Goal: Entertainment & Leisure: Consume media (video, audio)

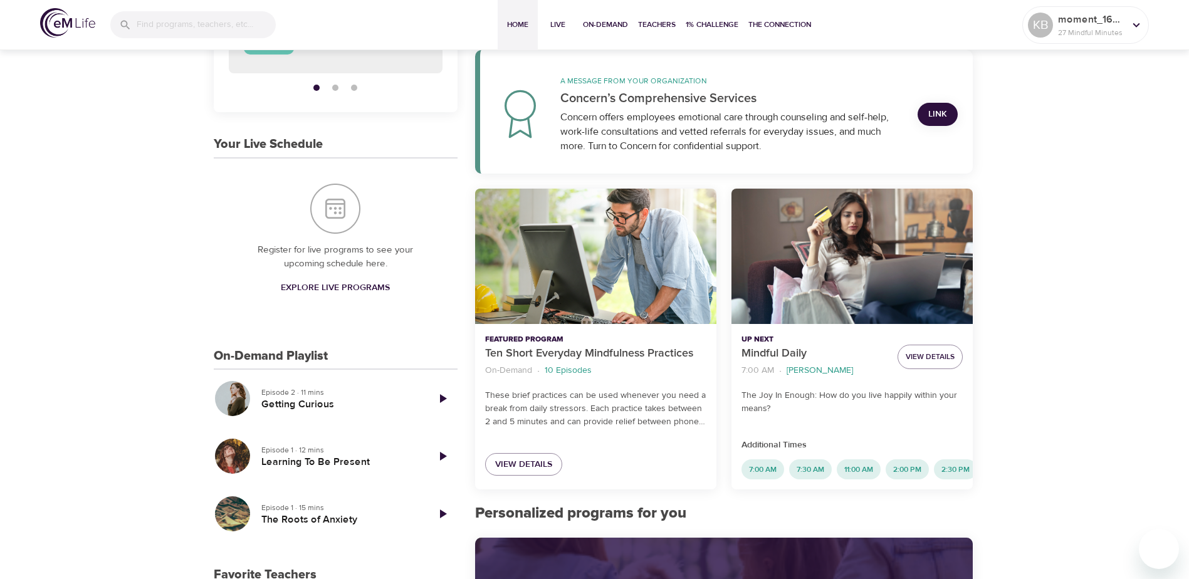
scroll to position [251, 0]
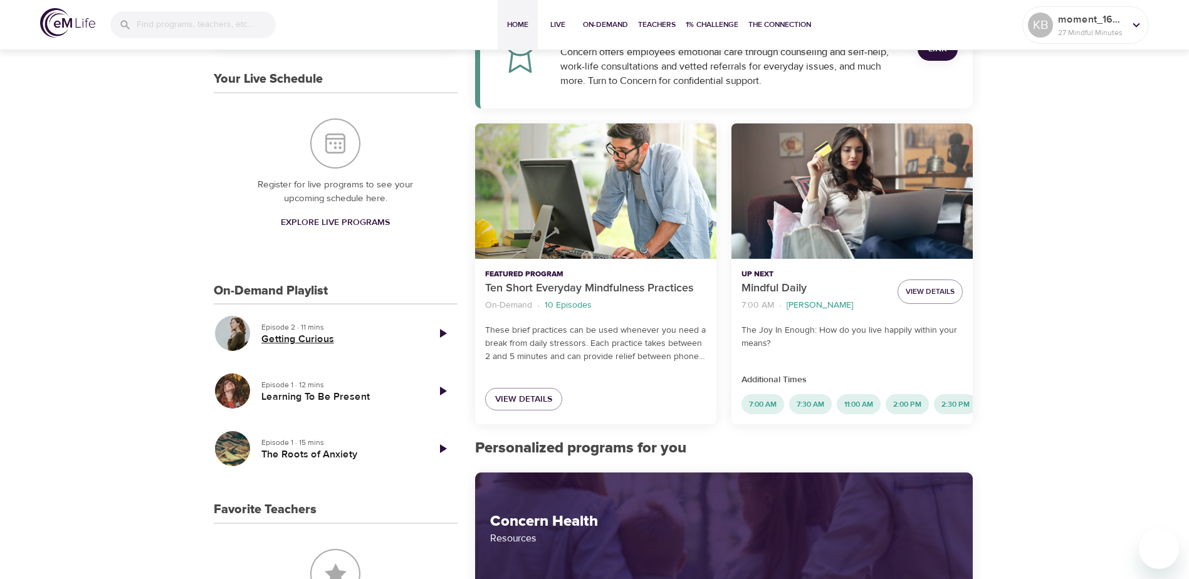
click at [311, 344] on h5 "Getting Curious" at bounding box center [339, 339] width 156 height 13
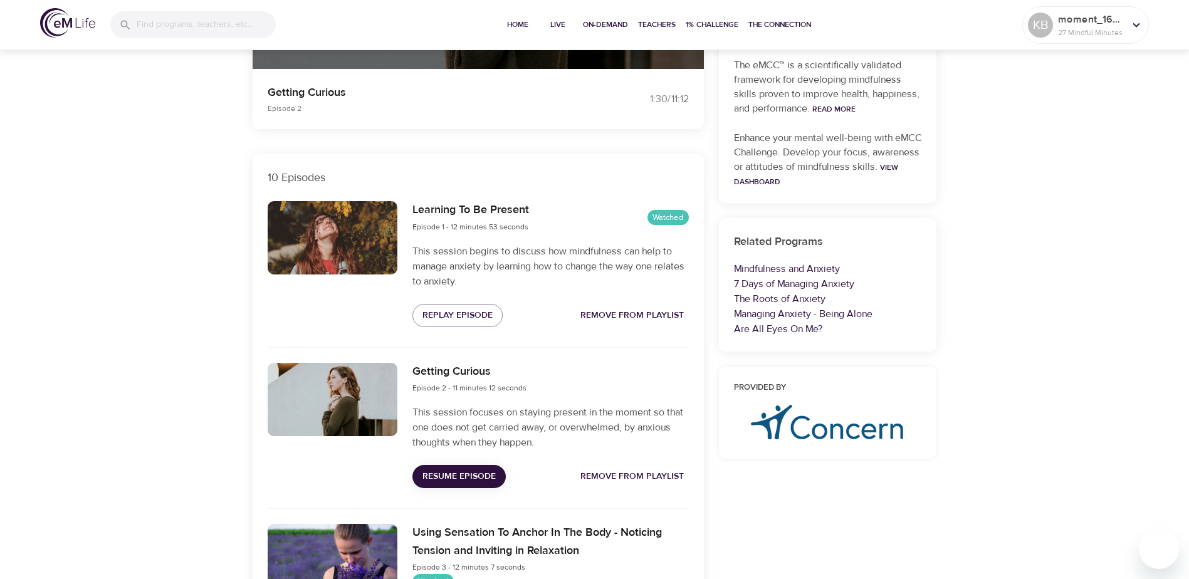
scroll to position [125, 0]
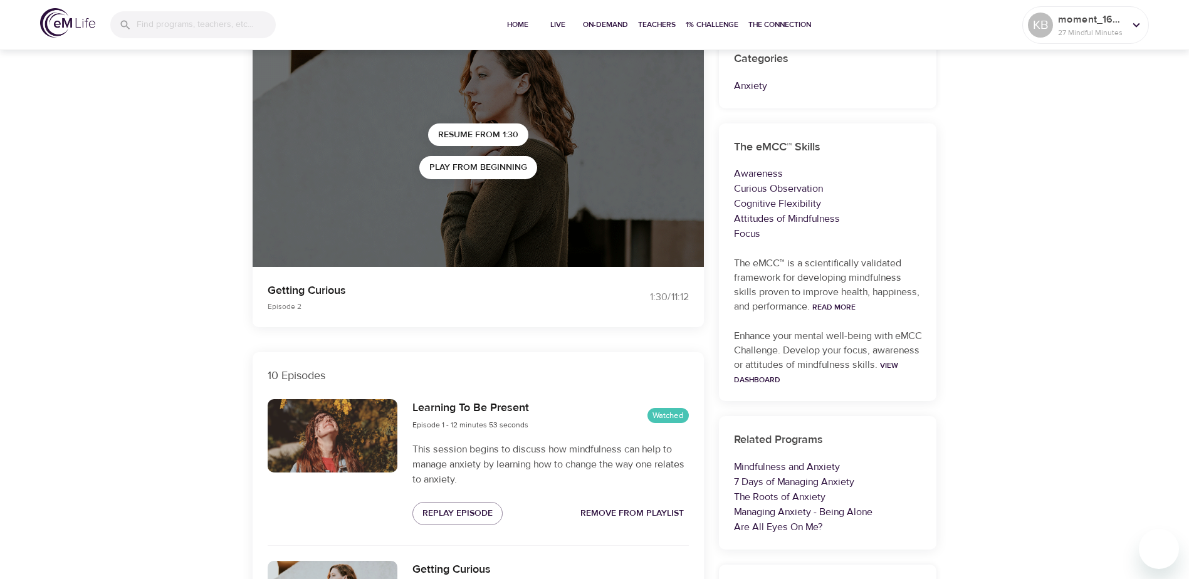
click at [469, 169] on span "Play from beginning" at bounding box center [478, 168] width 98 height 16
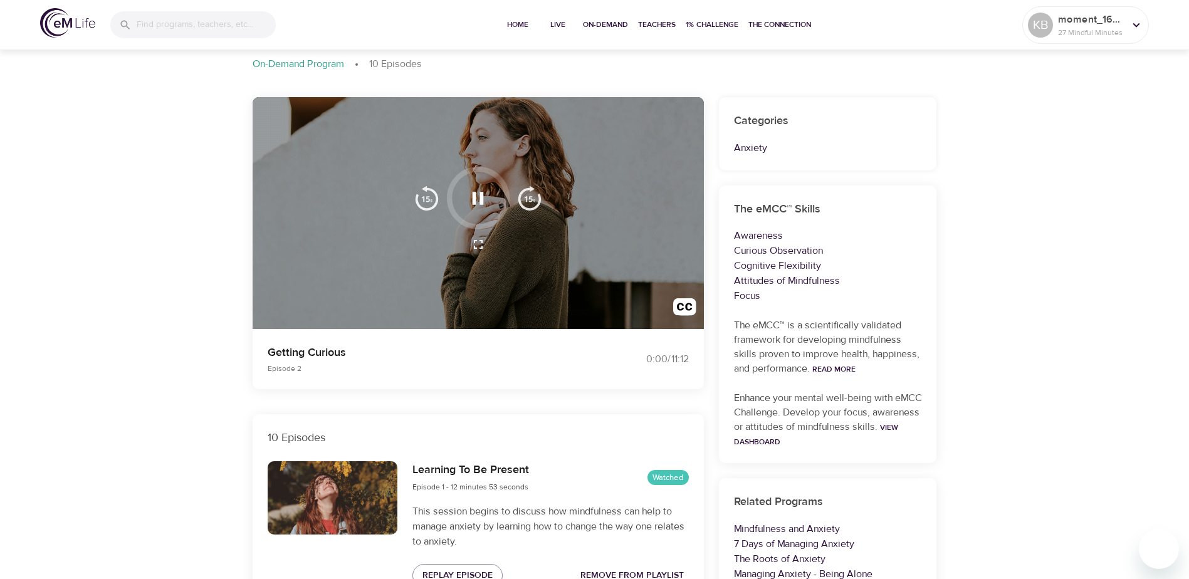
scroll to position [0, 0]
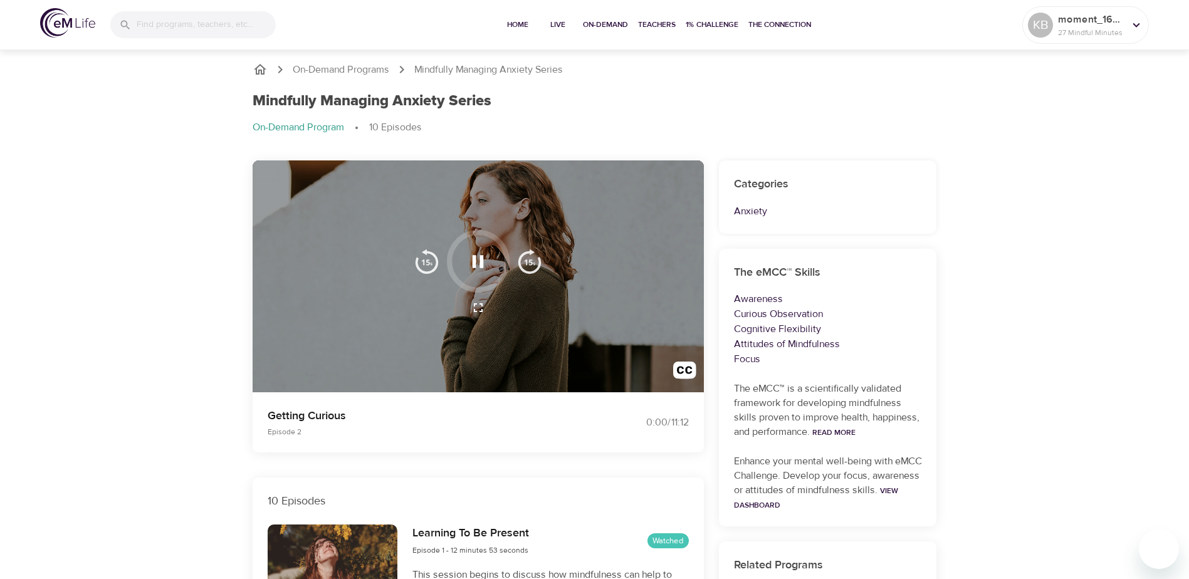
click at [483, 258] on icon "button" at bounding box center [477, 261] width 11 height 13
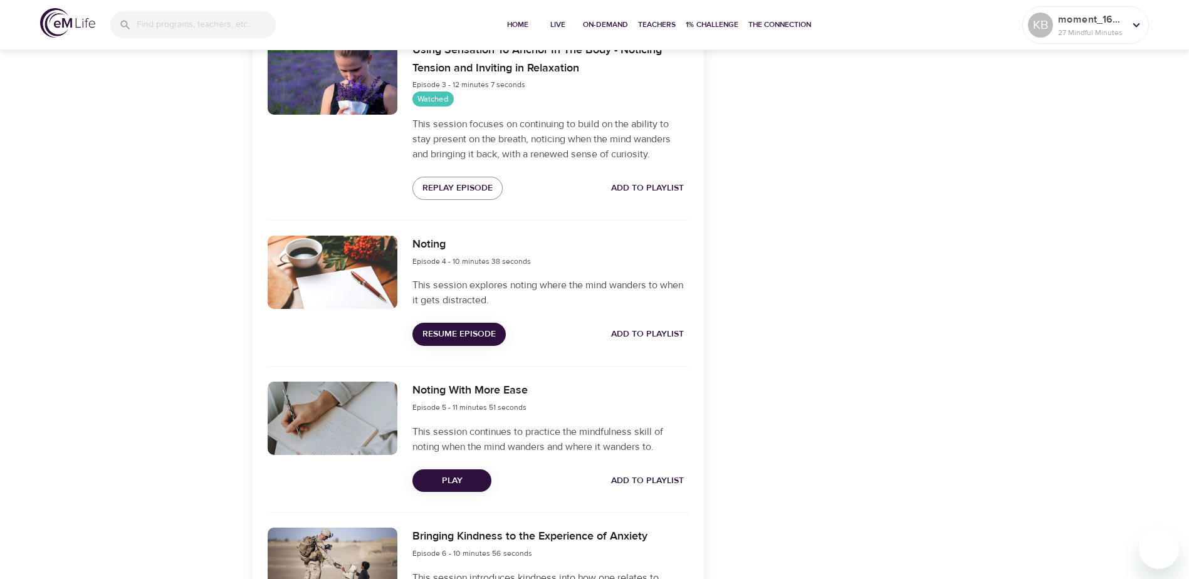
scroll to position [815, 0]
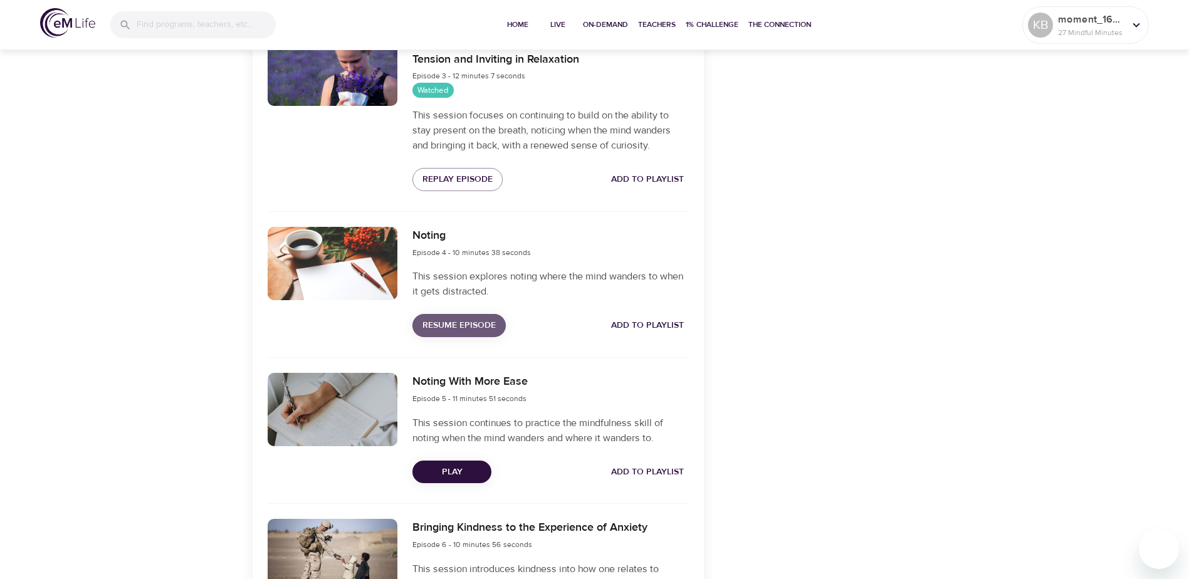
click at [449, 323] on span "Resume Episode" at bounding box center [458, 326] width 73 height 16
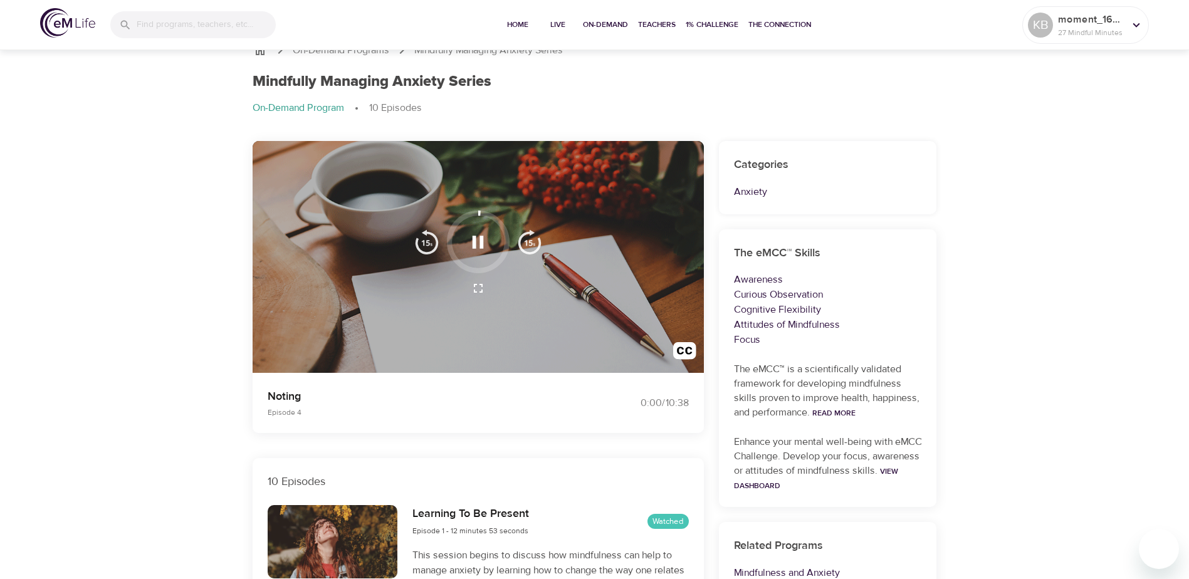
scroll to position [0, 0]
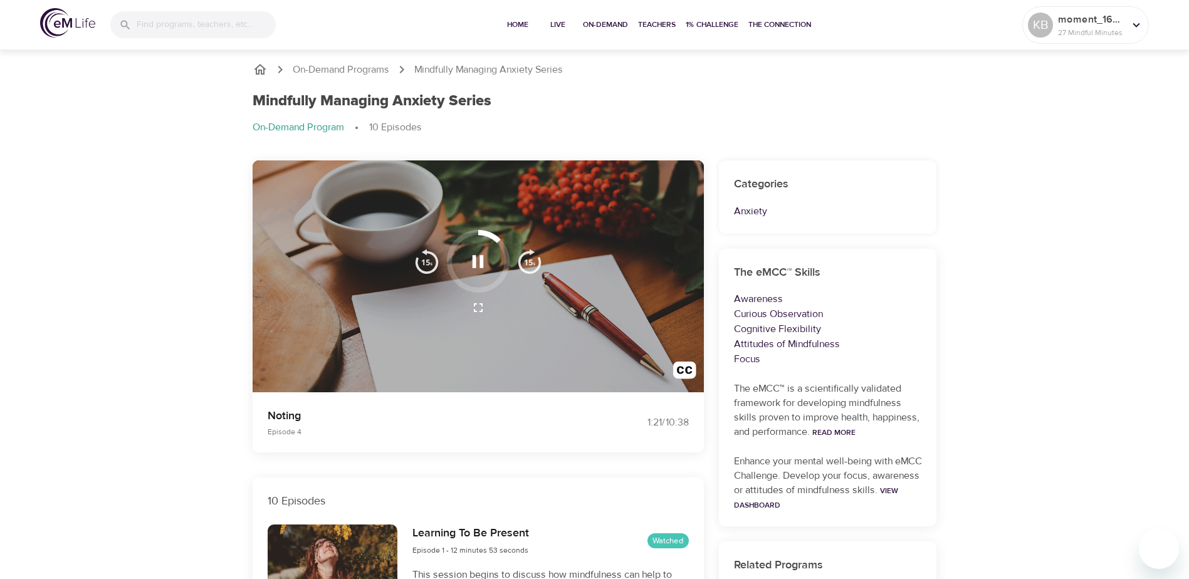
click at [482, 258] on icon "button" at bounding box center [477, 261] width 11 height 13
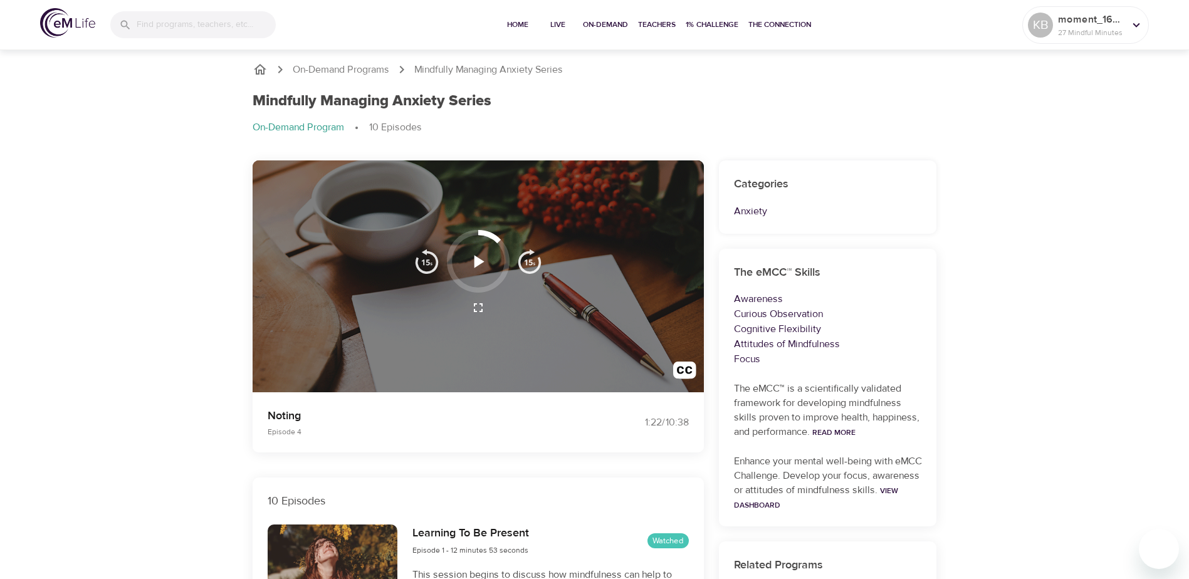
click at [66, 21] on img at bounding box center [67, 22] width 55 height 29
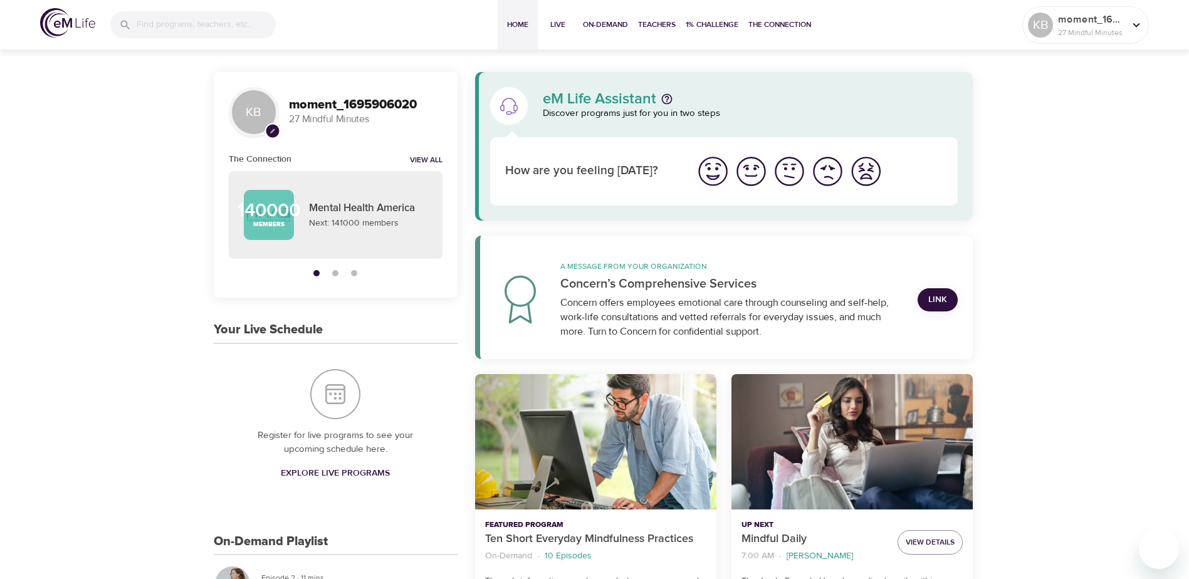
drag, startPoint x: 1094, startPoint y: 4, endPoint x: 1120, endPoint y: 472, distance: 468.8
